Goal: Task Accomplishment & Management: Manage account settings

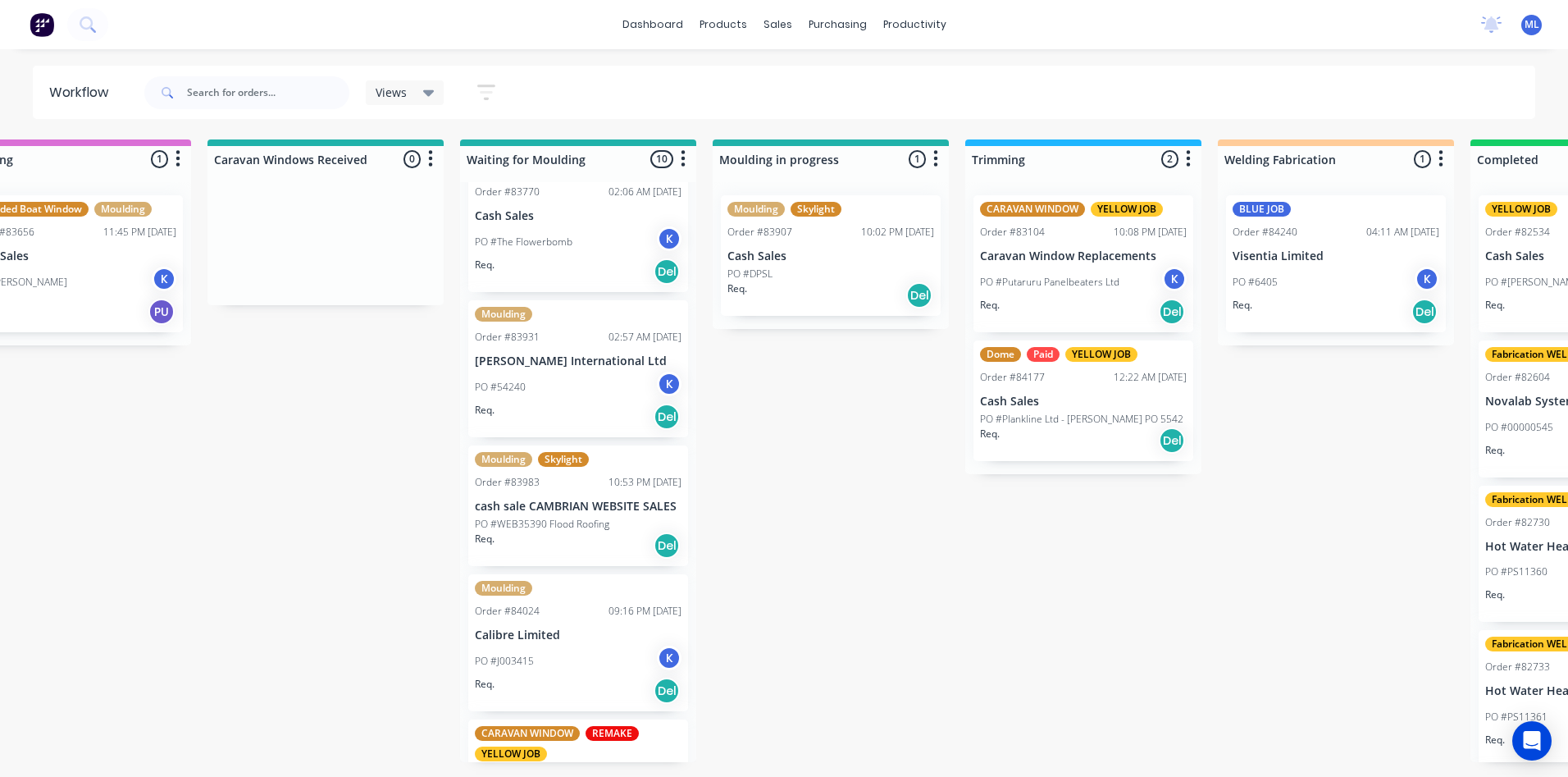
scroll to position [355, 0]
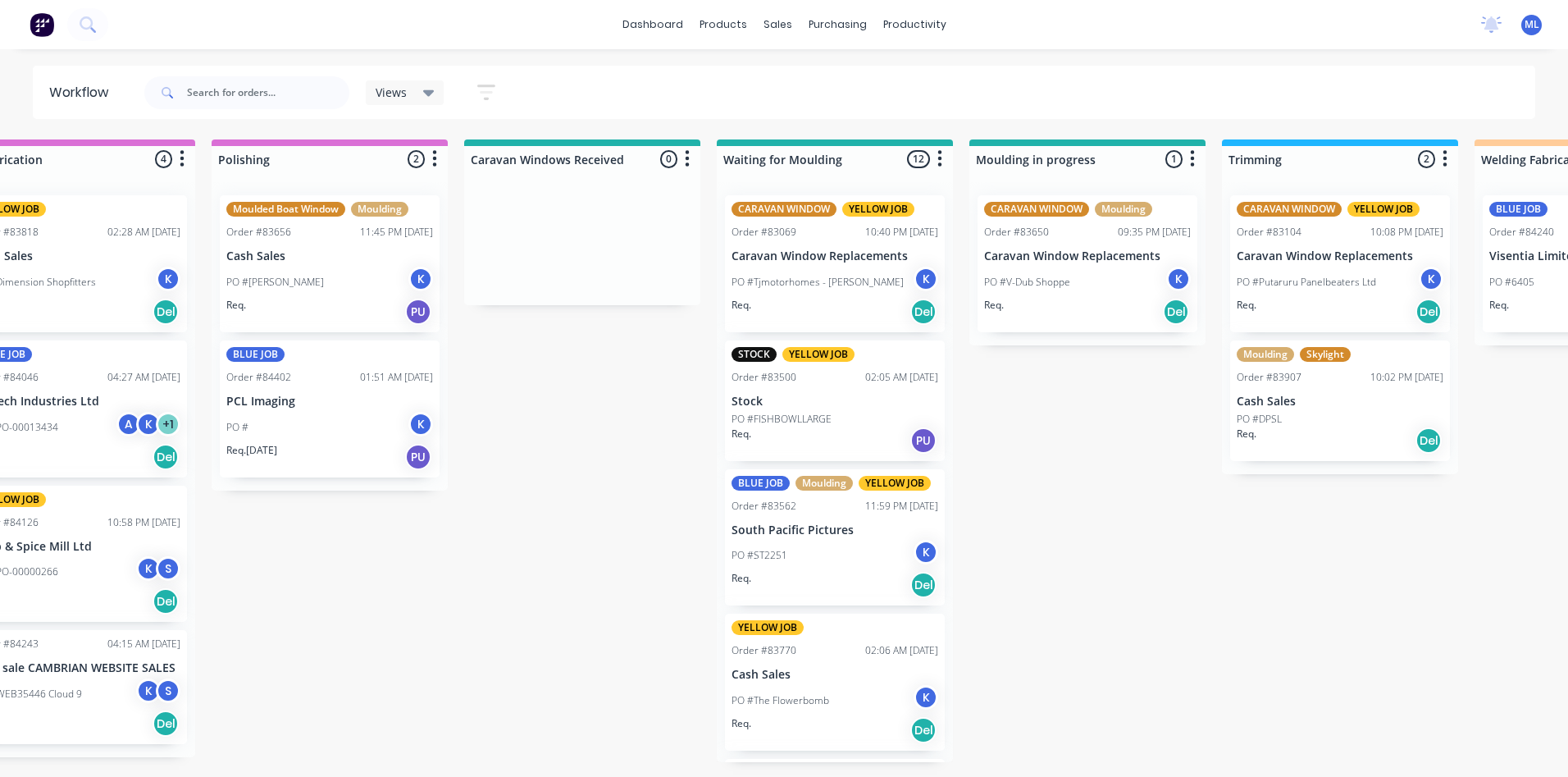
scroll to position [0, 2130]
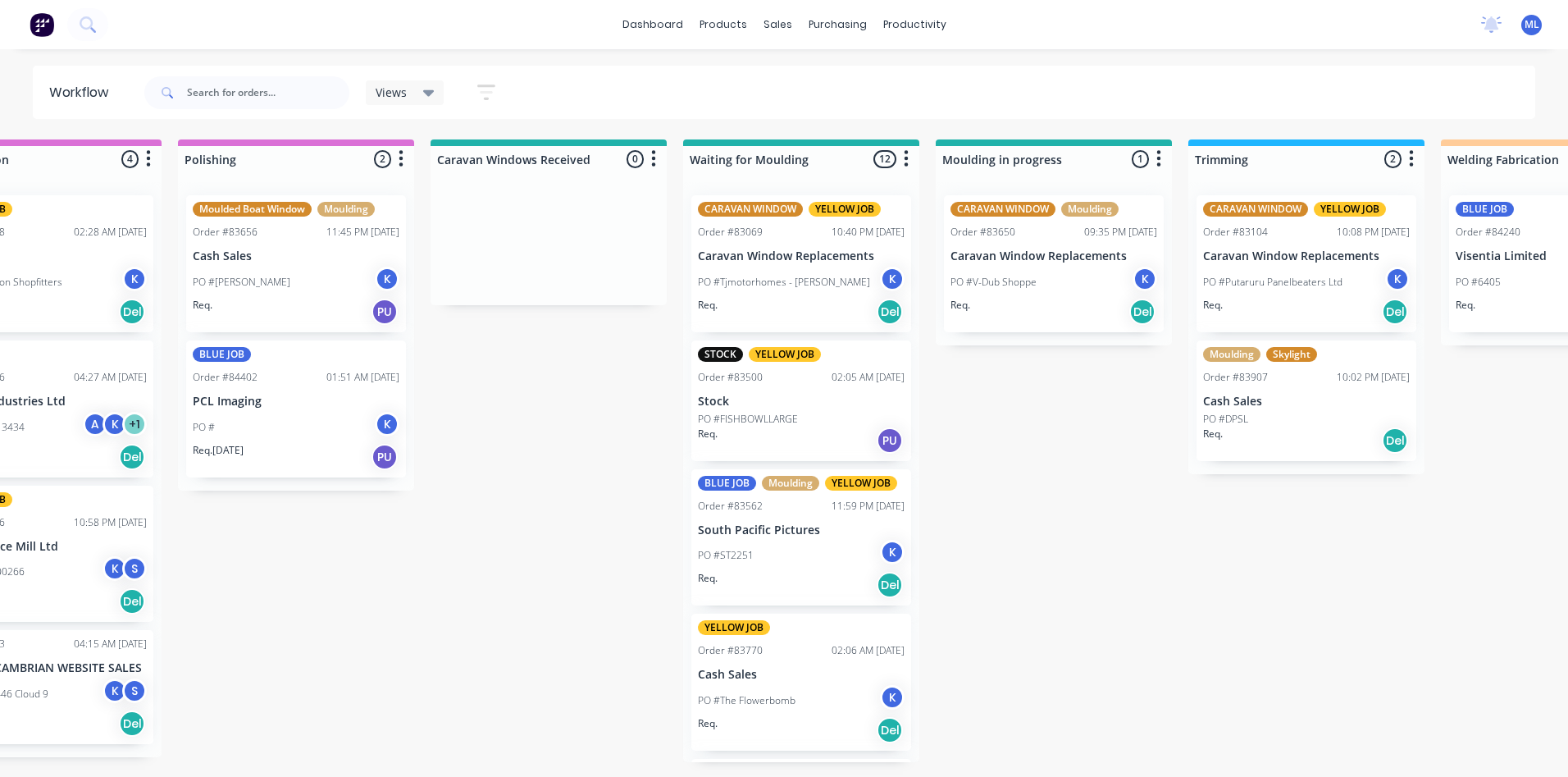
click at [831, 289] on div "PO #Tjmotorhomes - Terry K" at bounding box center [801, 282] width 206 height 31
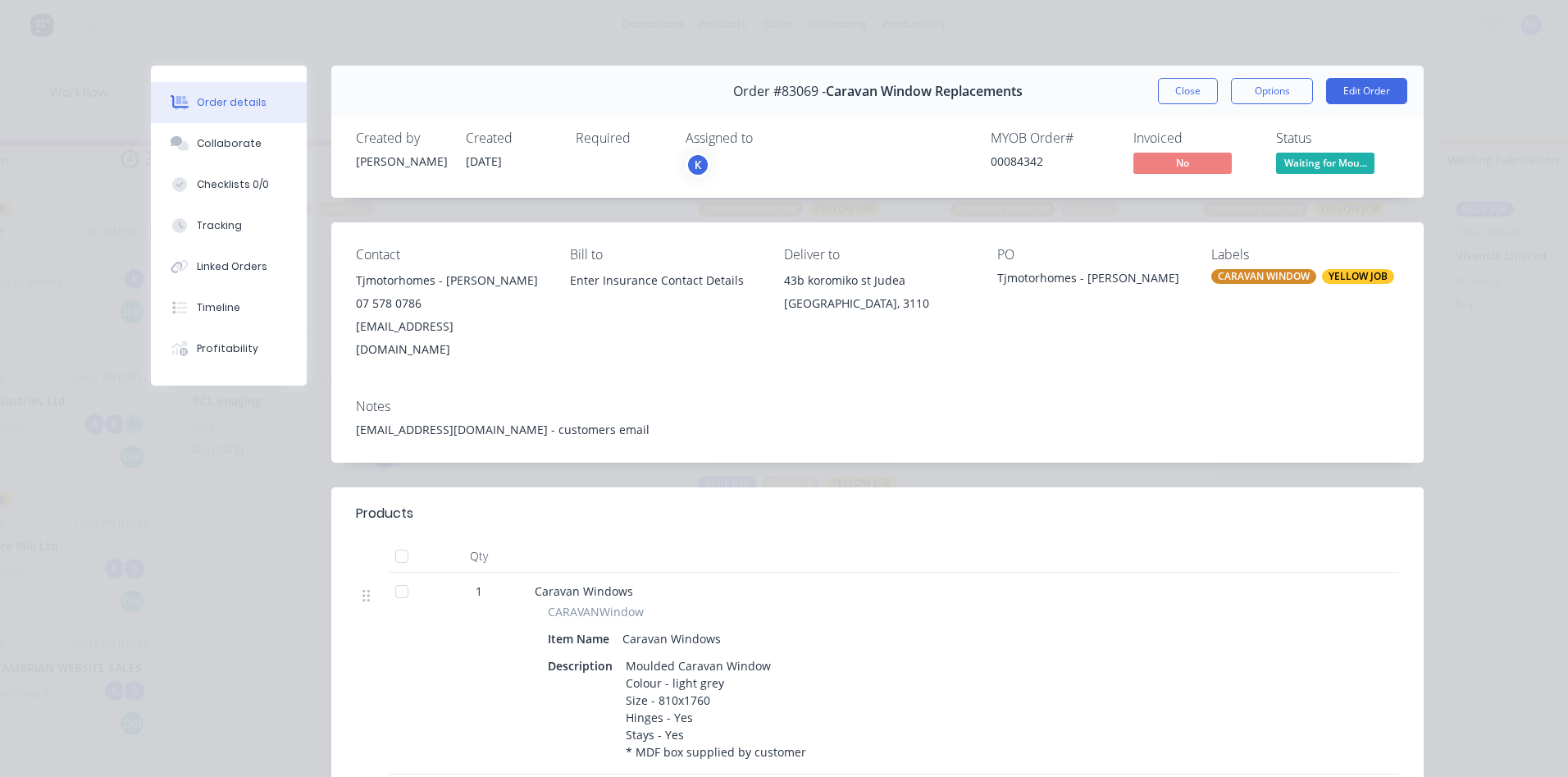
click at [1242, 260] on div "Labels" at bounding box center [1304, 255] width 187 height 16
click at [1234, 254] on div "Labels" at bounding box center [1304, 255] width 187 height 16
click at [1243, 284] on div "Labels CARAVAN WINDOW YELLOW JOB" at bounding box center [1304, 304] width 187 height 114
click at [1322, 280] on div "YELLOW JOB" at bounding box center [1358, 276] width 72 height 15
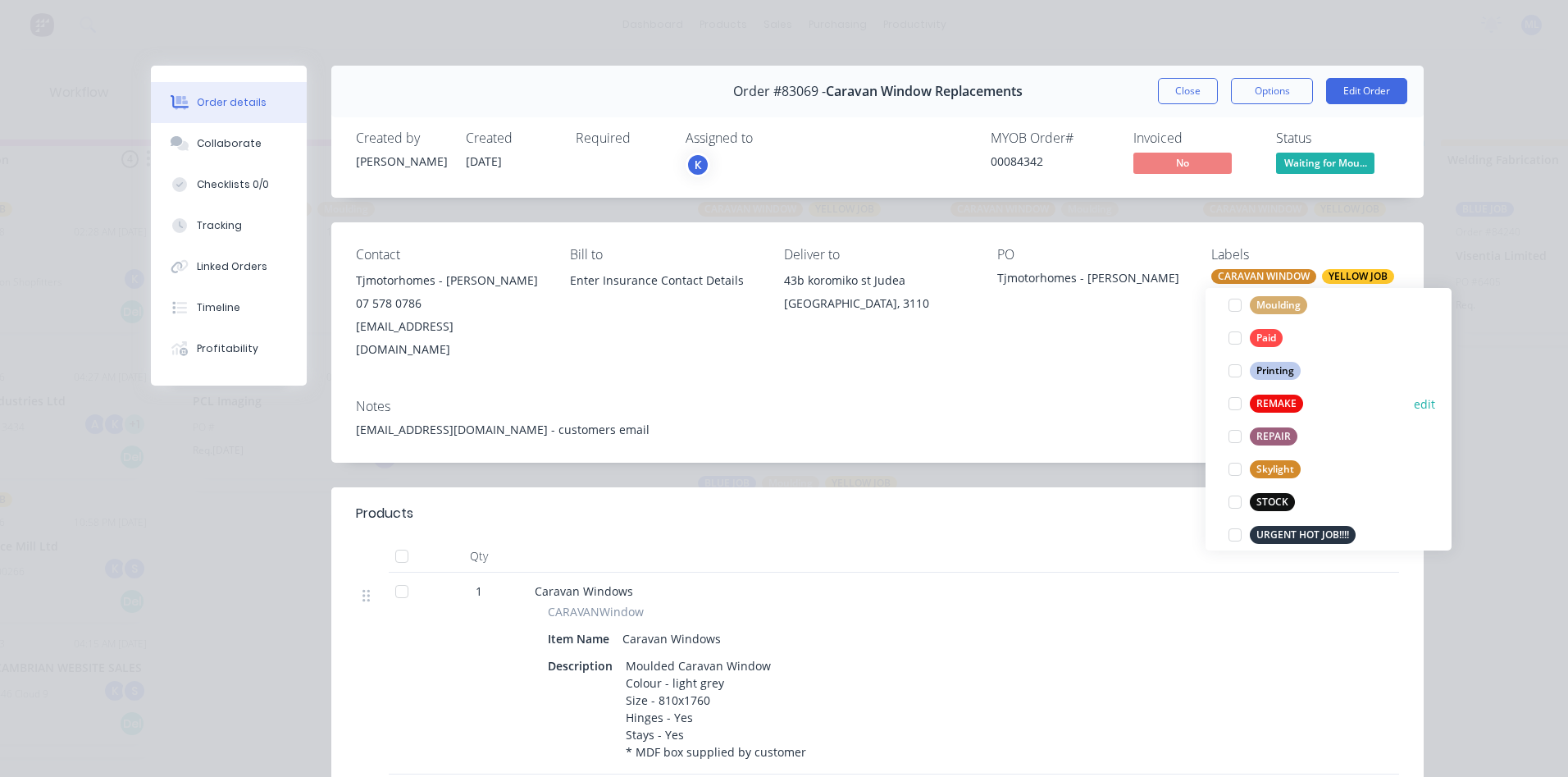
scroll to position [623, 0]
click at [1281, 518] on div "URGENT HOT JOB!!!!" at bounding box center [1302, 518] width 106 height 18
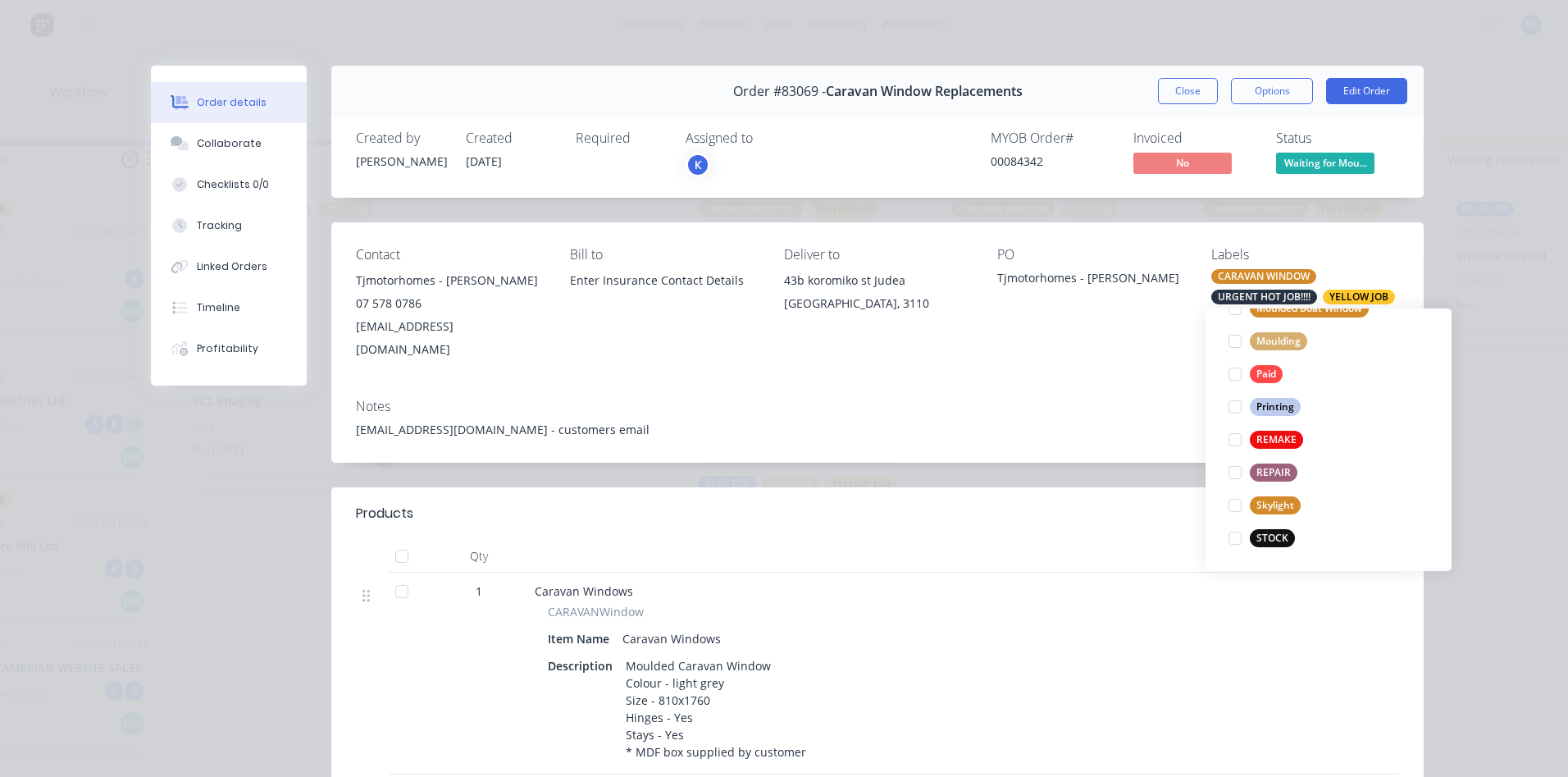
scroll to position [0, 0]
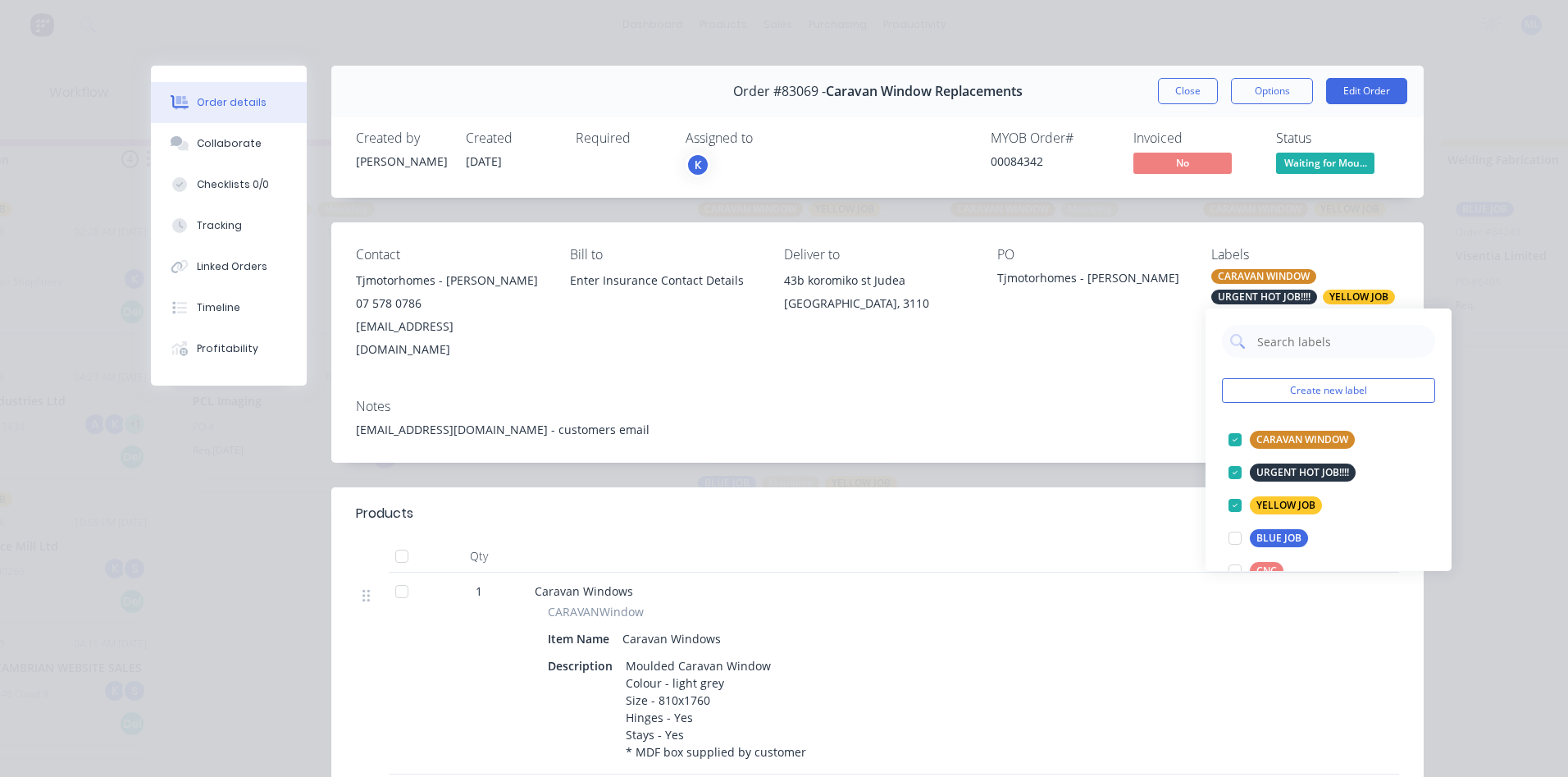
click at [1092, 399] on div "Notes" at bounding box center [878, 407] width 1043 height 16
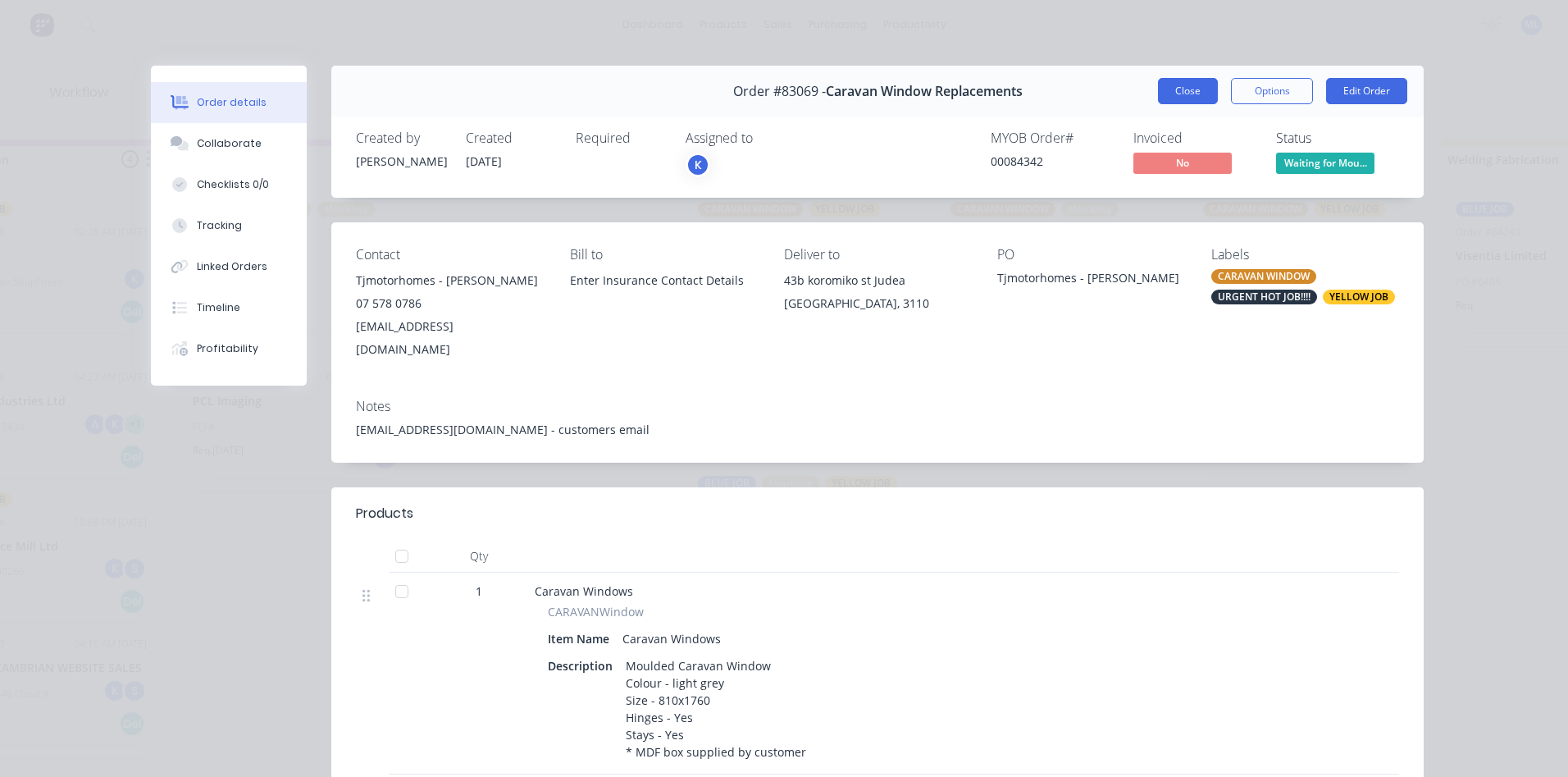
click at [1163, 84] on button "Close" at bounding box center [1188, 91] width 60 height 26
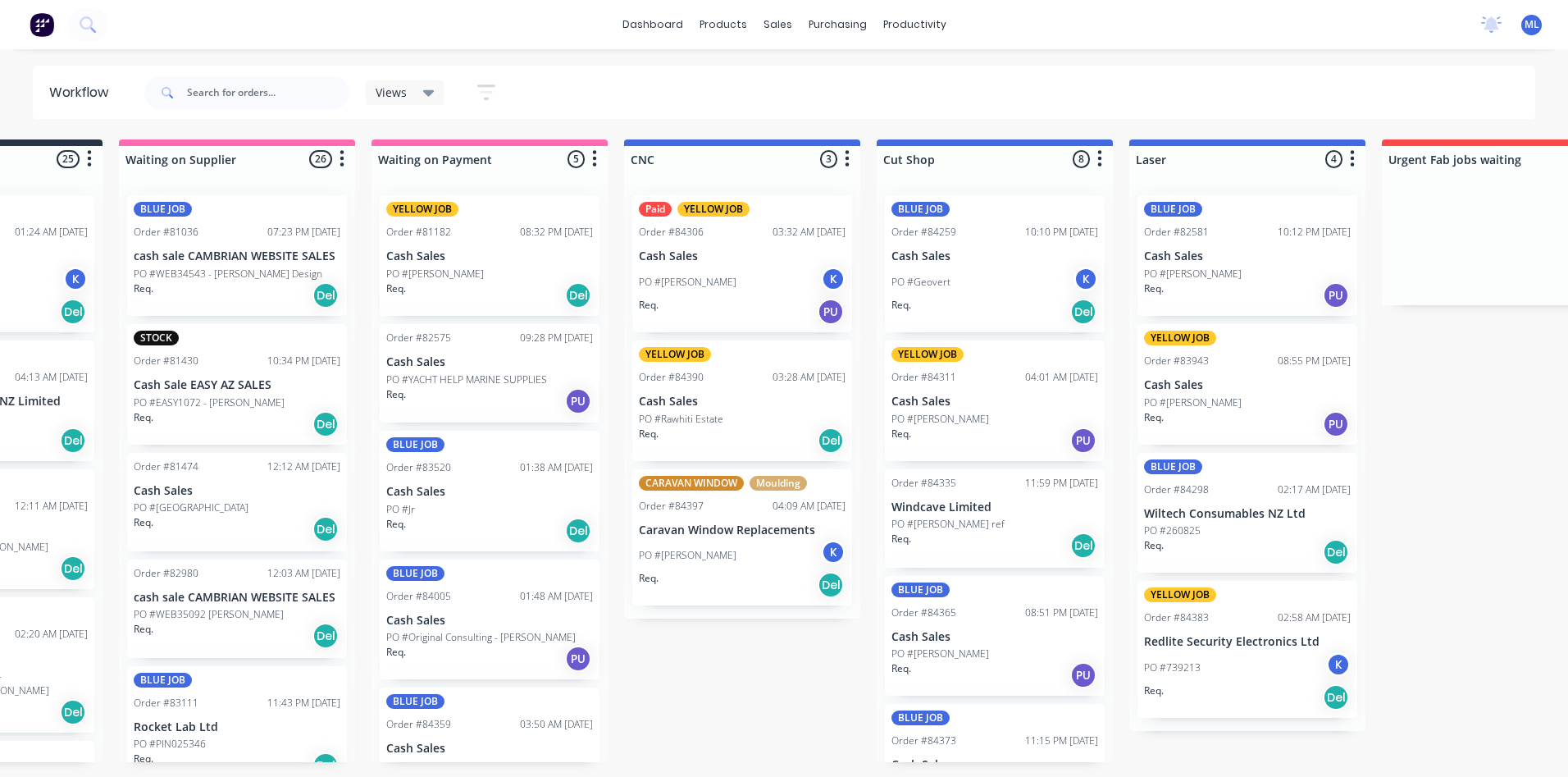
scroll to position [0, 173]
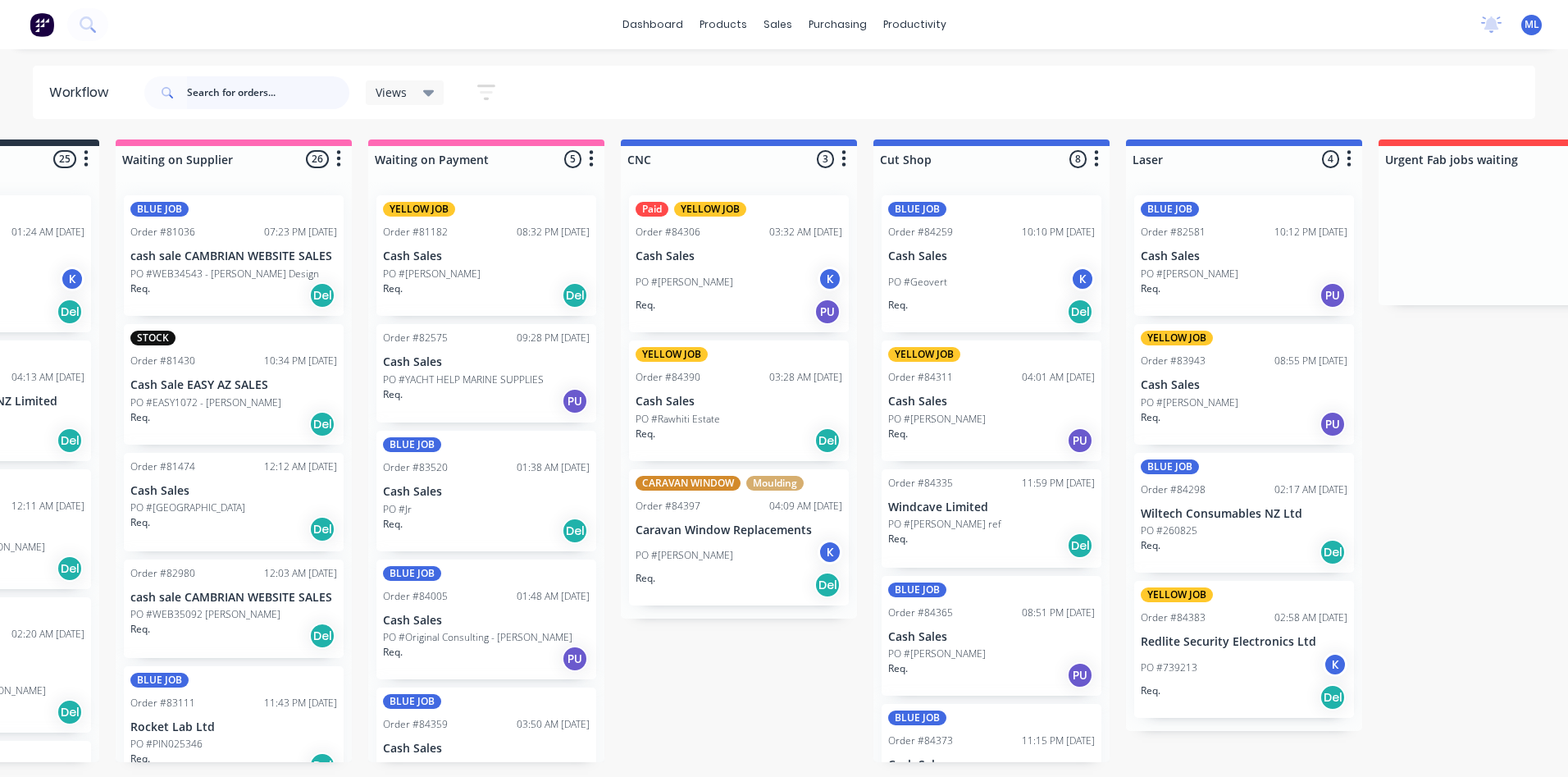
click at [189, 101] on input "text" at bounding box center [269, 92] width 163 height 33
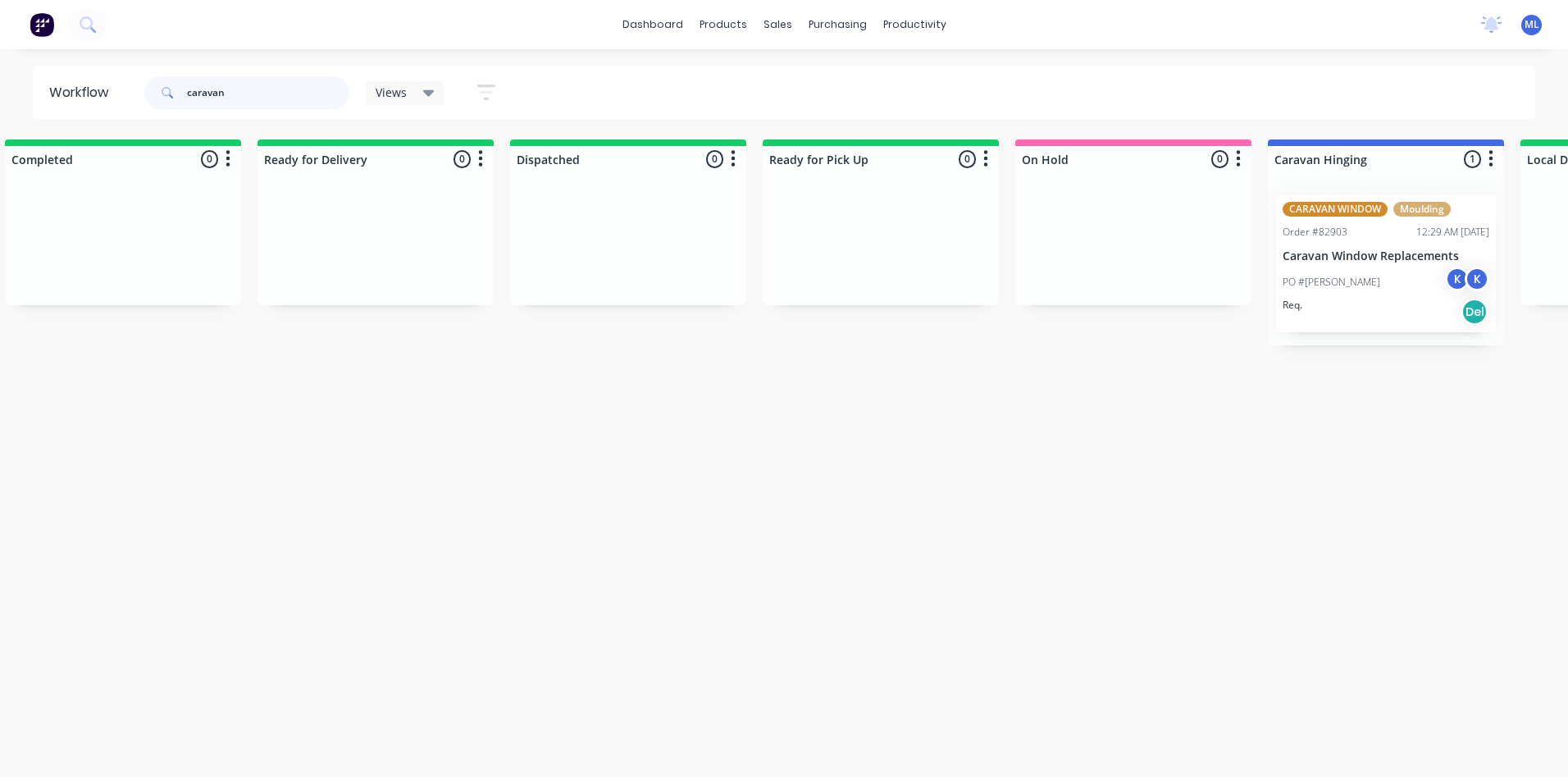
scroll to position [0, 3877]
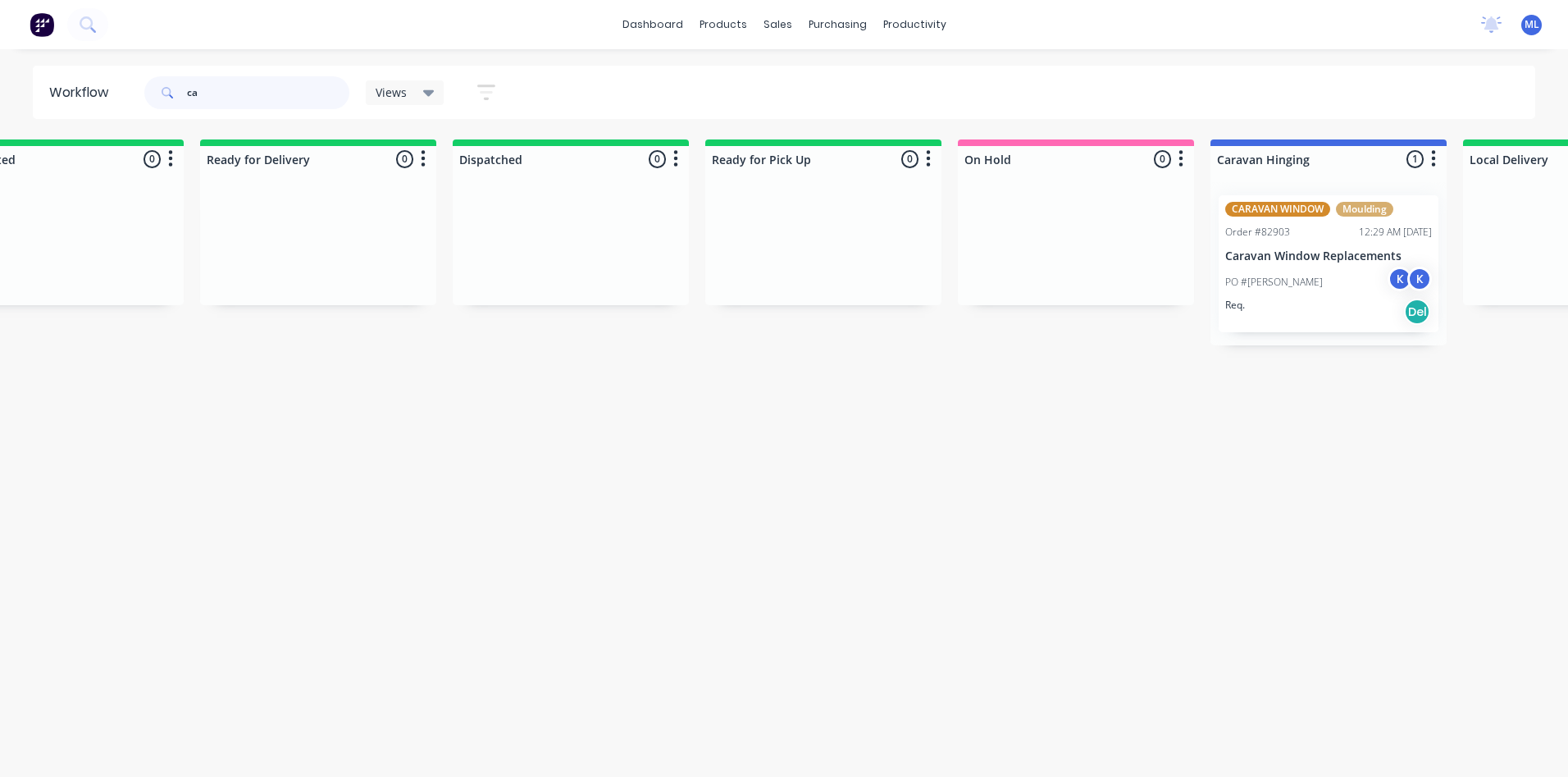
type input "c"
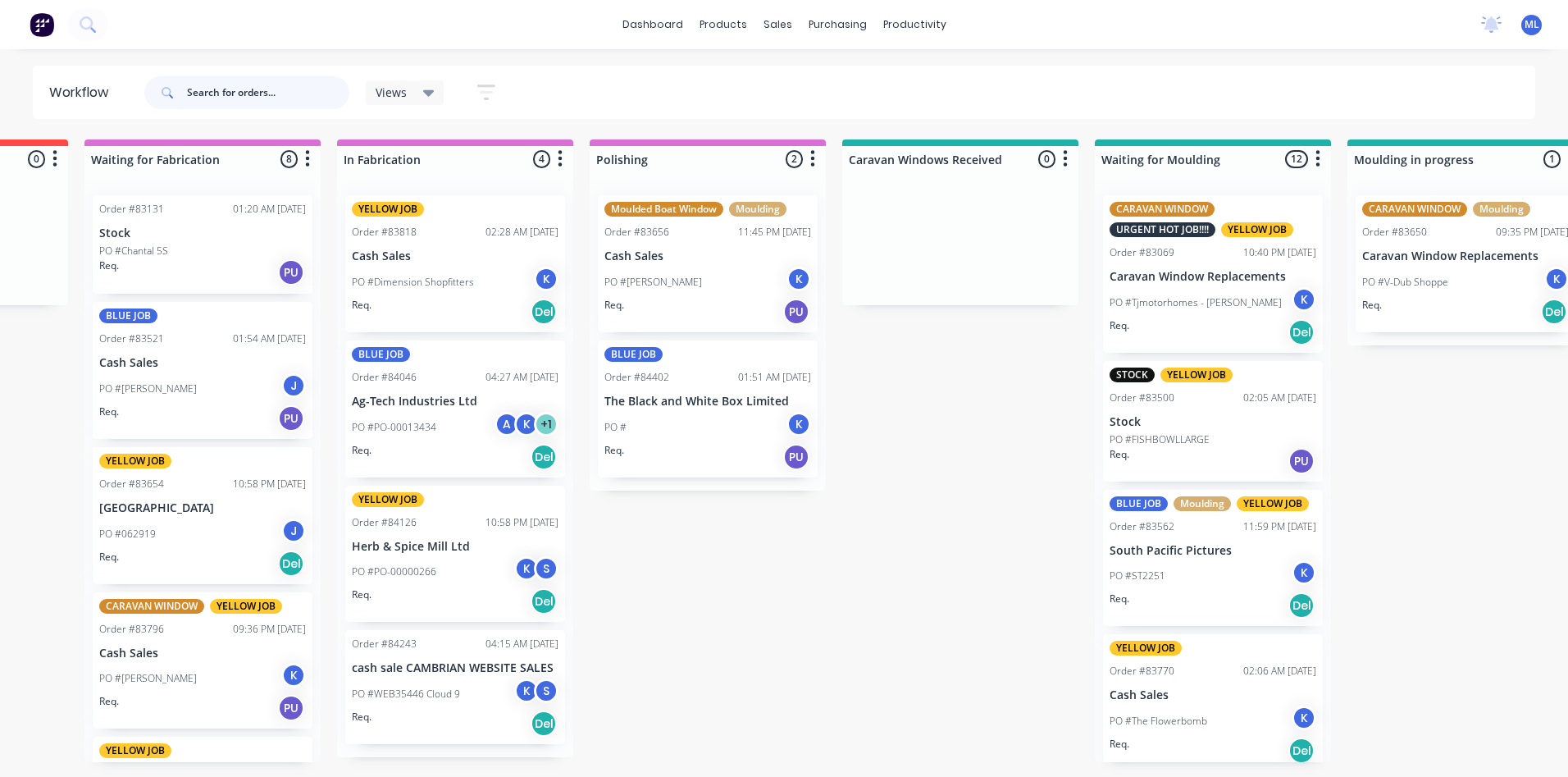
scroll to position [0, 1618]
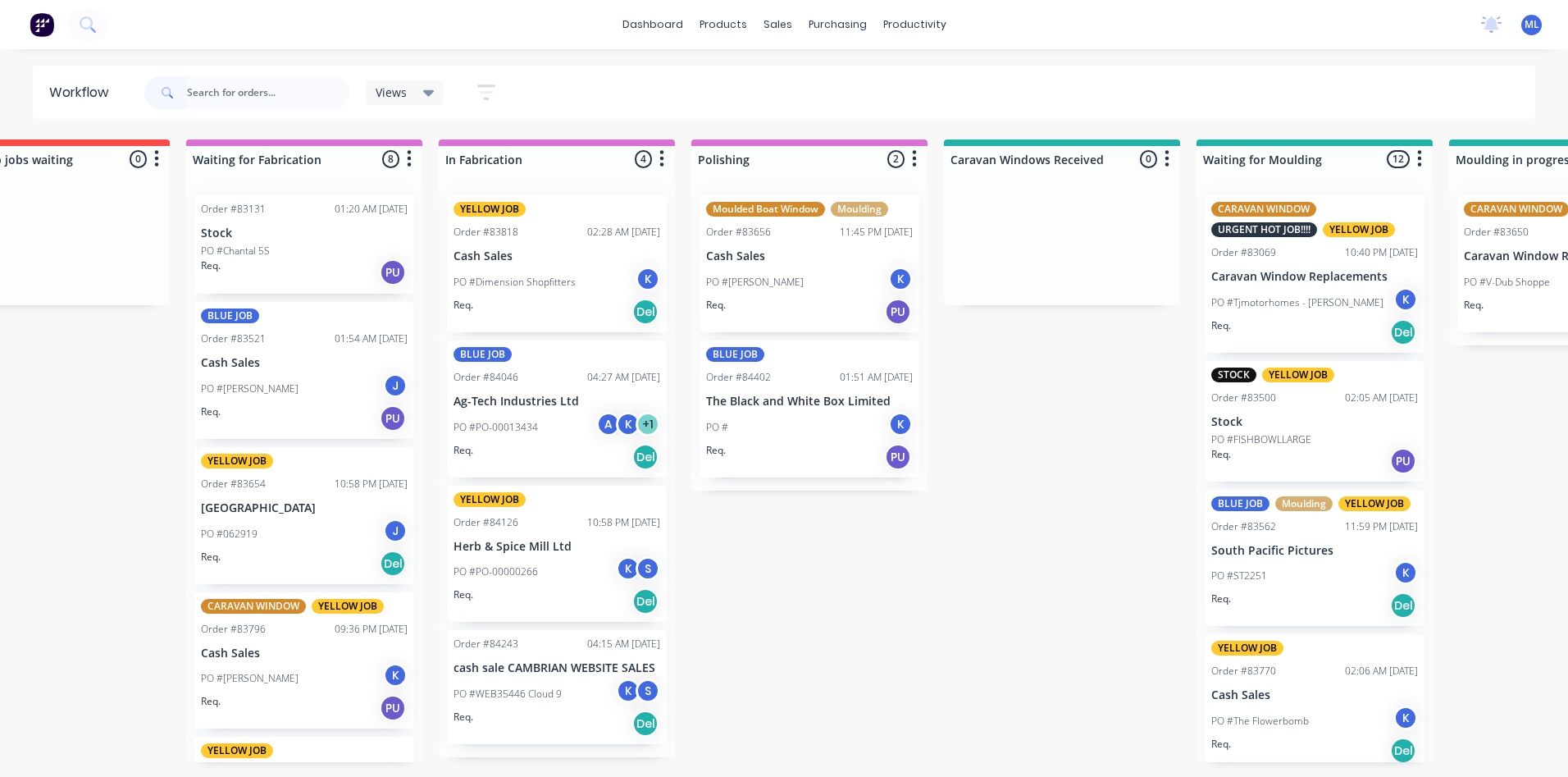
click at [292, 395] on div "PO #Sam Hughes J" at bounding box center [304, 388] width 206 height 31
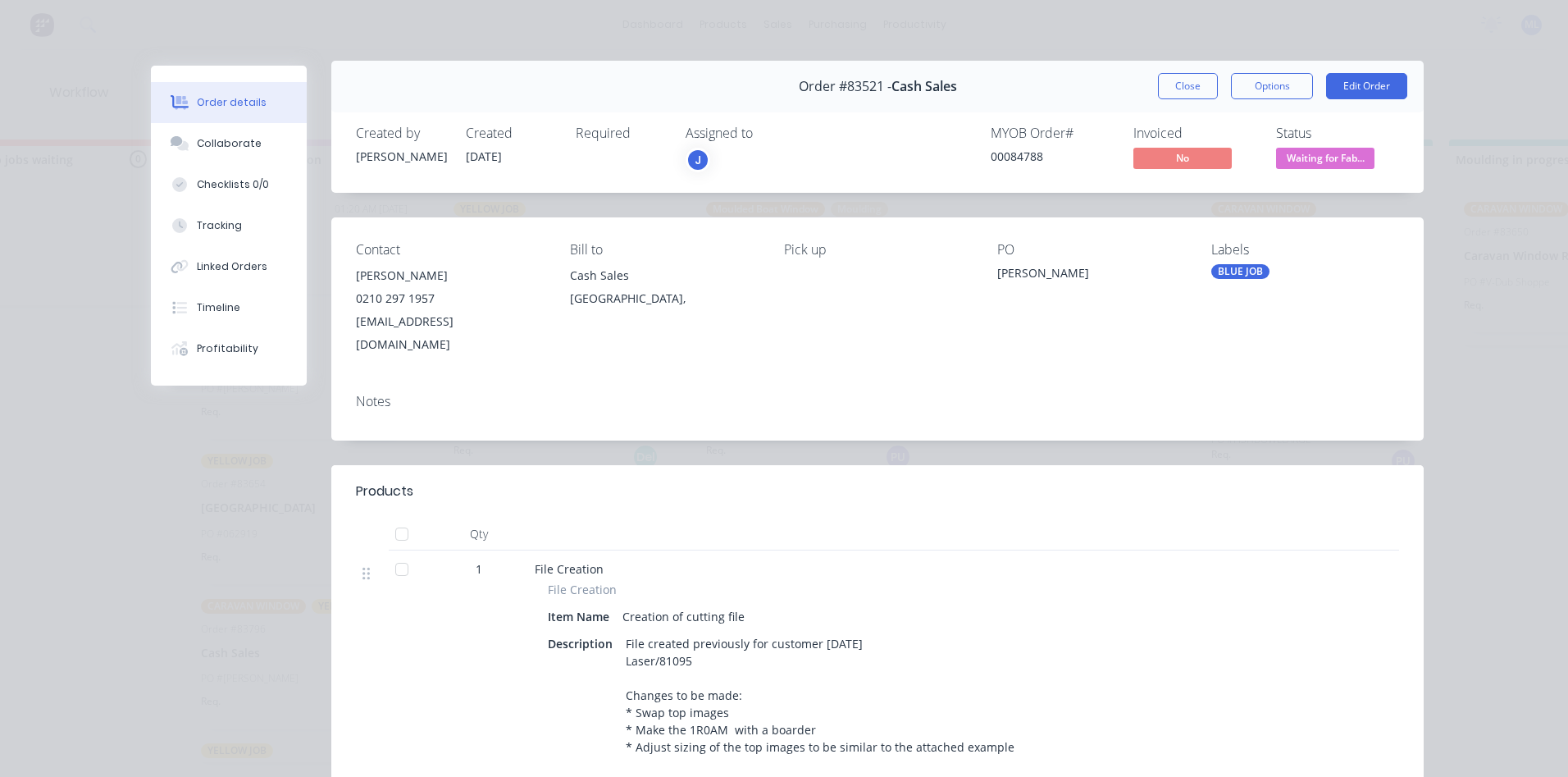
scroll to position [0, 0]
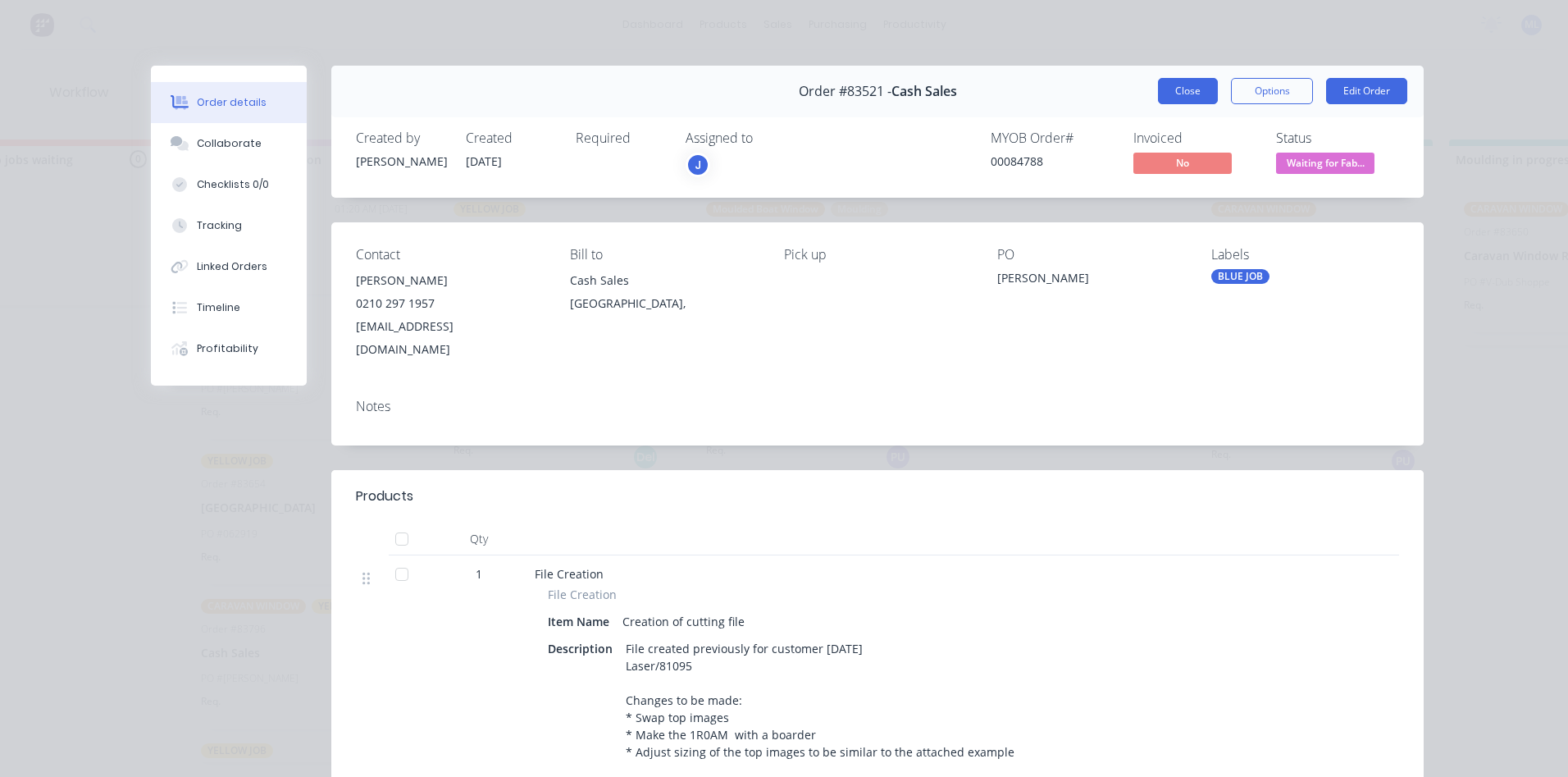
click at [1177, 99] on button "Close" at bounding box center [1188, 91] width 60 height 26
